Goal: Task Accomplishment & Management: Use online tool/utility

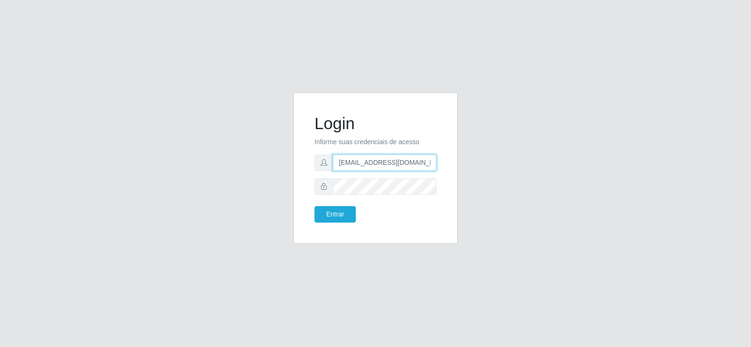
drag, startPoint x: 421, startPoint y: 157, endPoint x: 211, endPoint y: 147, distance: 210.1
click at [211, 147] on div "Login Informe suas credenciais de acesso [EMAIL_ADDRESS][DOMAIN_NAME] Entrar" at bounding box center [375, 173] width 535 height 162
type input "[DOMAIN_NAME]"
drag, startPoint x: 315, startPoint y: 148, endPoint x: 258, endPoint y: 145, distance: 56.9
click at [258, 145] on div "Login Informe suas credenciais de acesso Entrar" at bounding box center [375, 173] width 535 height 162
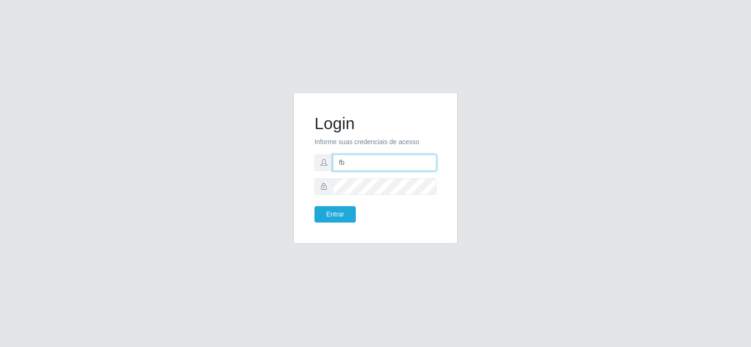
type input "[EMAIL_ADDRESS][DOMAIN_NAME]"
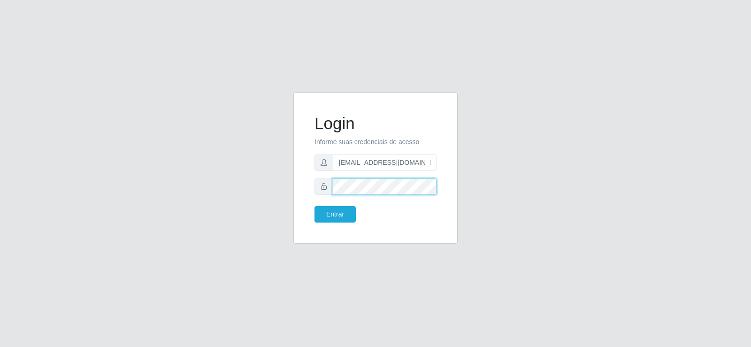
click at [201, 202] on div "Login Informe suas credenciais de acesso [EMAIL_ADDRESS][DOMAIN_NAME] Entrar" at bounding box center [375, 173] width 535 height 162
click at [332, 213] on button "Entrar" at bounding box center [335, 214] width 41 height 16
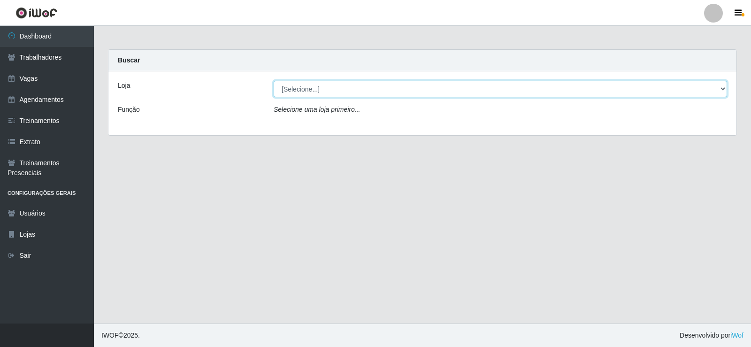
click at [323, 93] on select "[Selecione...] Supermercado Tadeu - [GEOGRAPHIC_DATA]" at bounding box center [500, 89] width 453 height 16
select select "195"
click at [274, 81] on select "[Selecione...] Supermercado Tadeu - [GEOGRAPHIC_DATA]" at bounding box center [500, 89] width 453 height 16
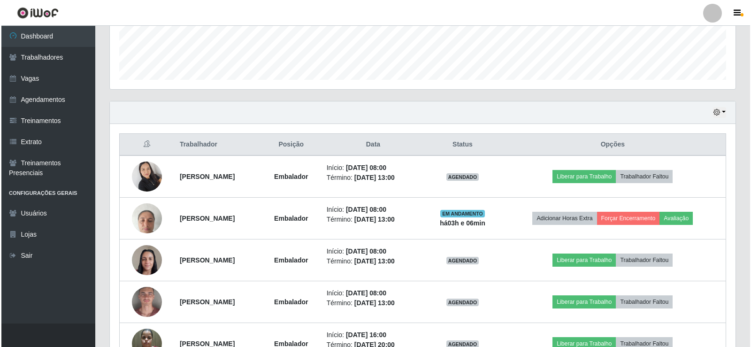
scroll to position [282, 0]
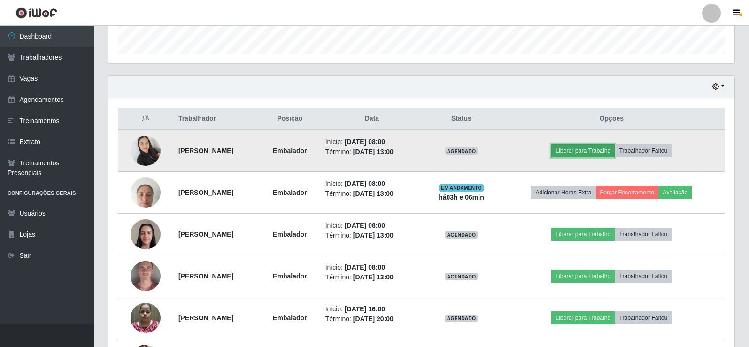
click at [597, 149] on button "Liberar para Trabalho" at bounding box center [582, 150] width 63 height 13
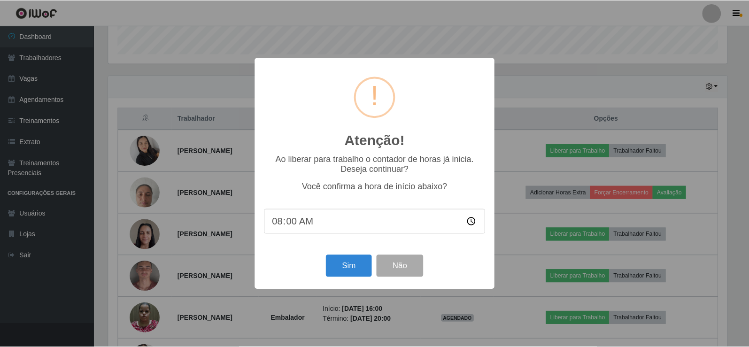
scroll to position [195, 621]
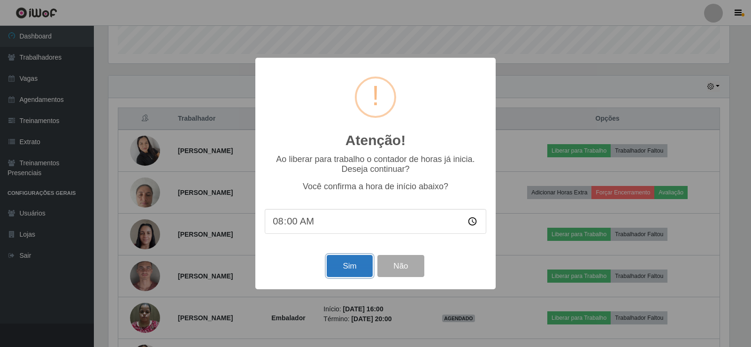
click at [352, 265] on button "Sim" at bounding box center [350, 266] width 46 height 22
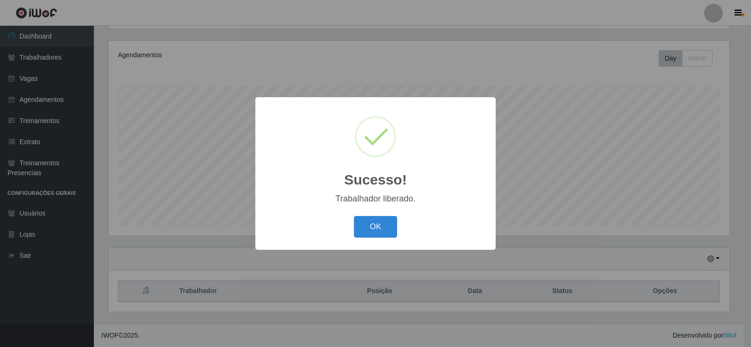
click at [368, 239] on div "OK Cancel" at bounding box center [376, 226] width 222 height 27
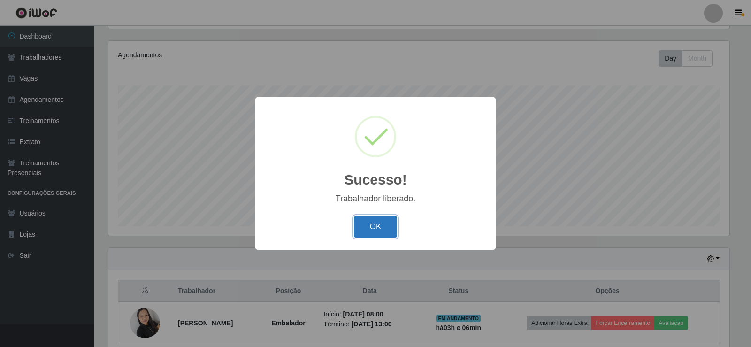
click at [372, 222] on button "OK" at bounding box center [376, 227] width 44 height 22
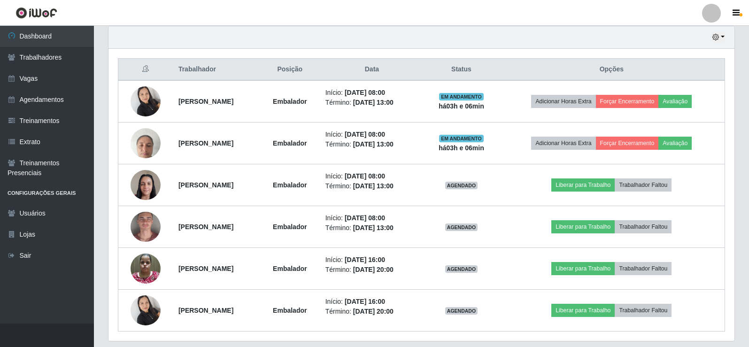
scroll to position [344, 0]
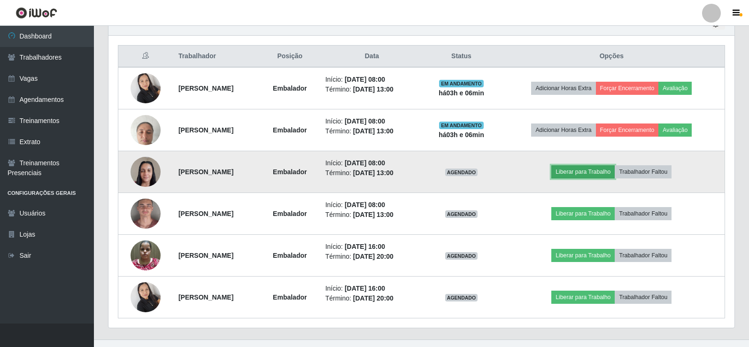
click at [581, 169] on button "Liberar para Trabalho" at bounding box center [582, 171] width 63 height 13
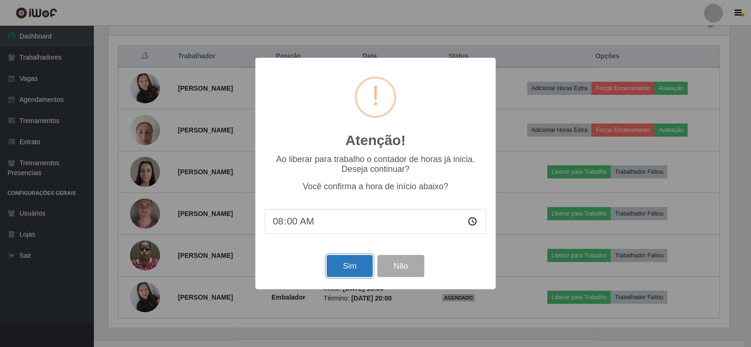
click at [353, 267] on button "Sim" at bounding box center [350, 266] width 46 height 22
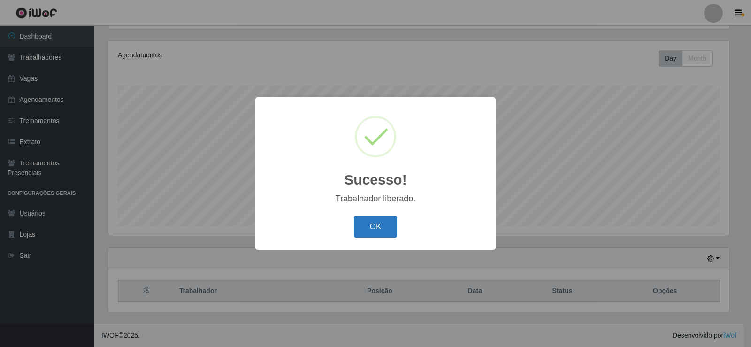
click at [372, 216] on button "OK" at bounding box center [376, 227] width 44 height 22
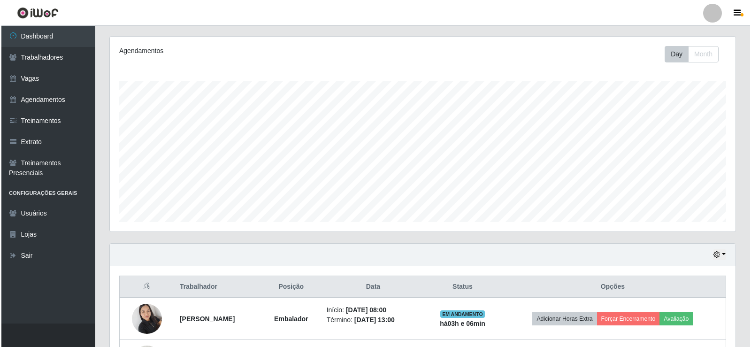
scroll to position [344, 0]
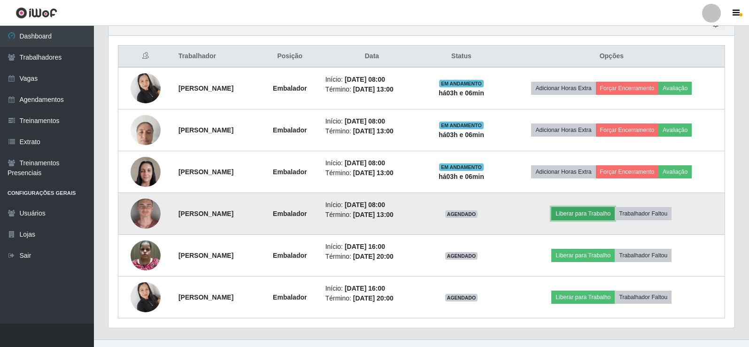
click at [605, 217] on button "Liberar para Trabalho" at bounding box center [582, 213] width 63 height 13
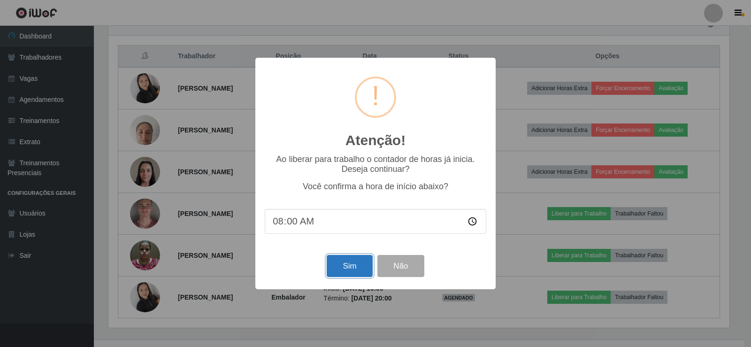
click at [334, 267] on button "Sim" at bounding box center [350, 266] width 46 height 22
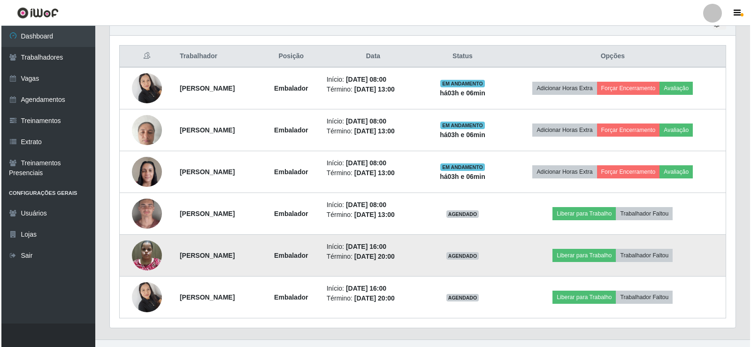
scroll to position [0, 0]
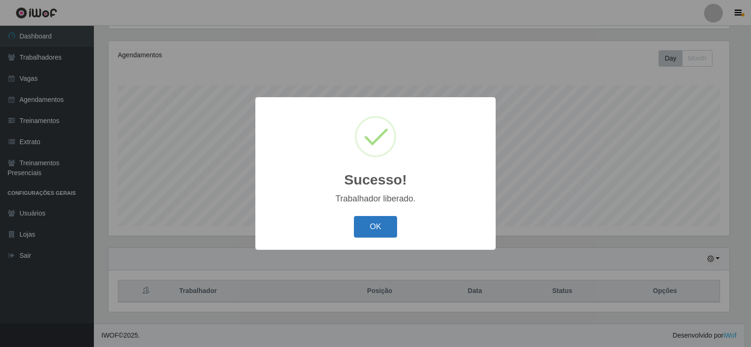
click at [369, 228] on button "OK" at bounding box center [376, 227] width 44 height 22
